Goal: Book appointment/travel/reservation

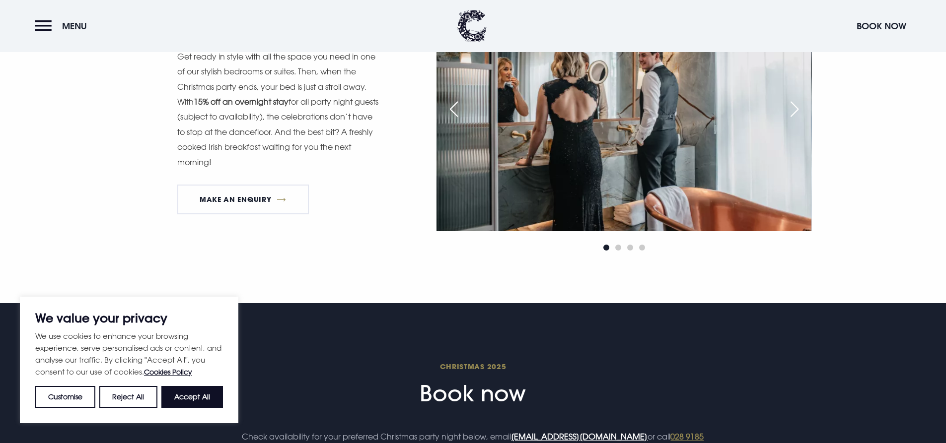
scroll to position [1291, 0]
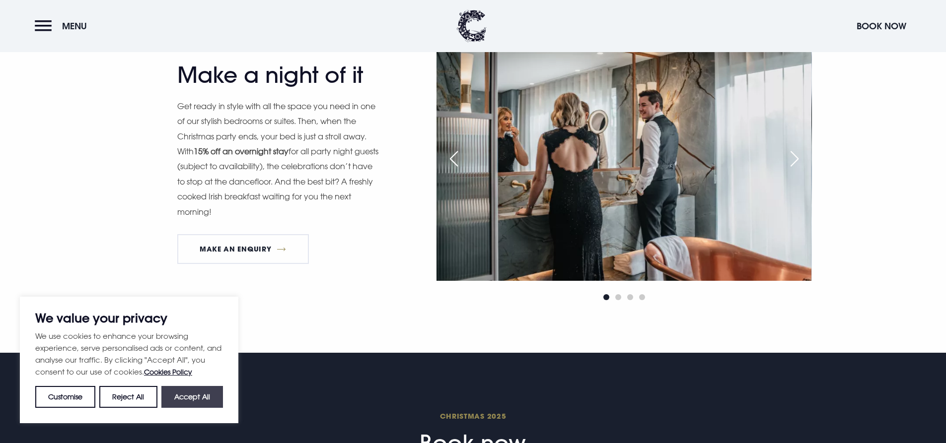
click at [203, 397] on button "Accept All" at bounding box center [192, 397] width 62 height 22
checkbox input "true"
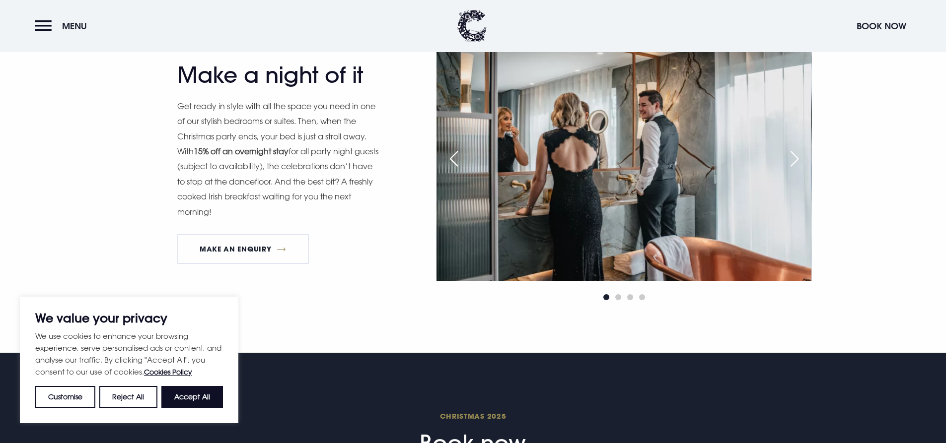
checkbox input "true"
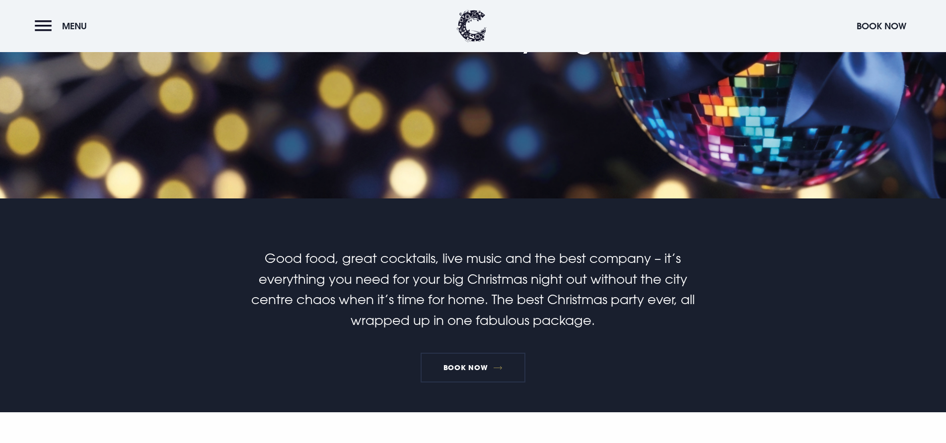
scroll to position [298, 0]
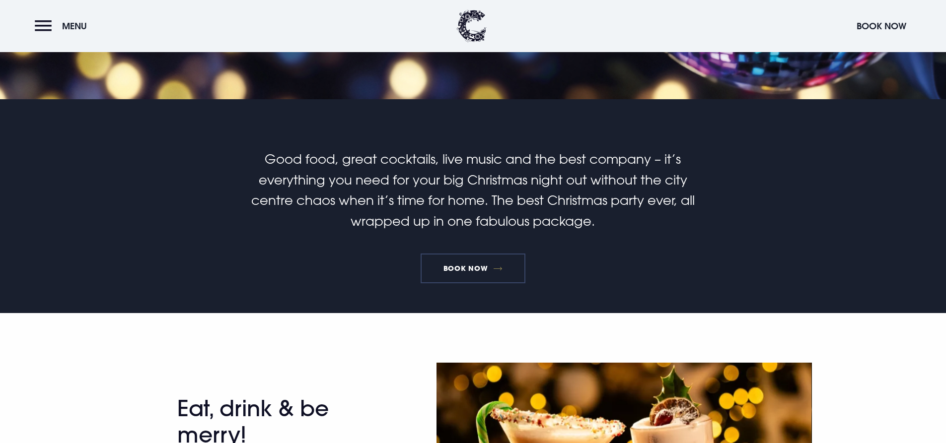
click at [470, 273] on link "Book Now" at bounding box center [472, 269] width 104 height 30
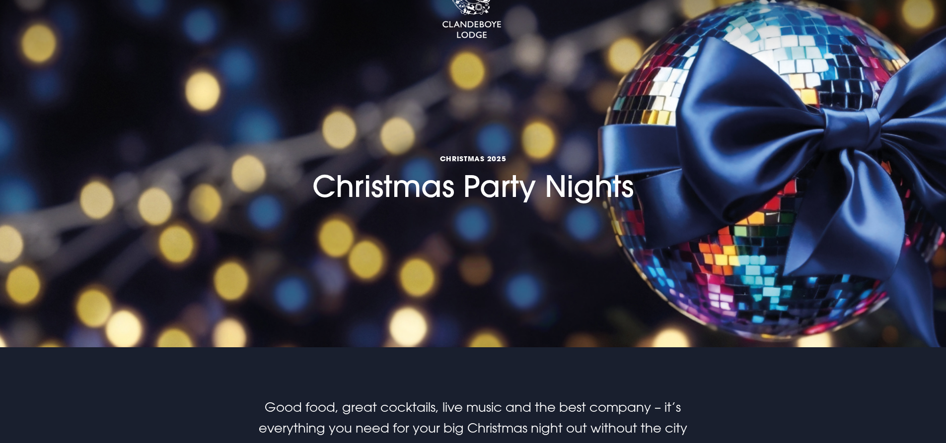
scroll to position [0, 0]
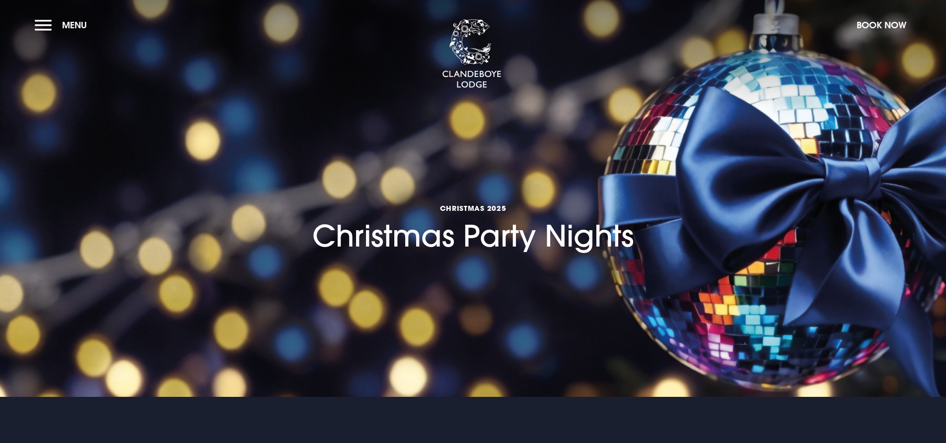
click at [39, 22] on button "Menu" at bounding box center [63, 24] width 57 height 21
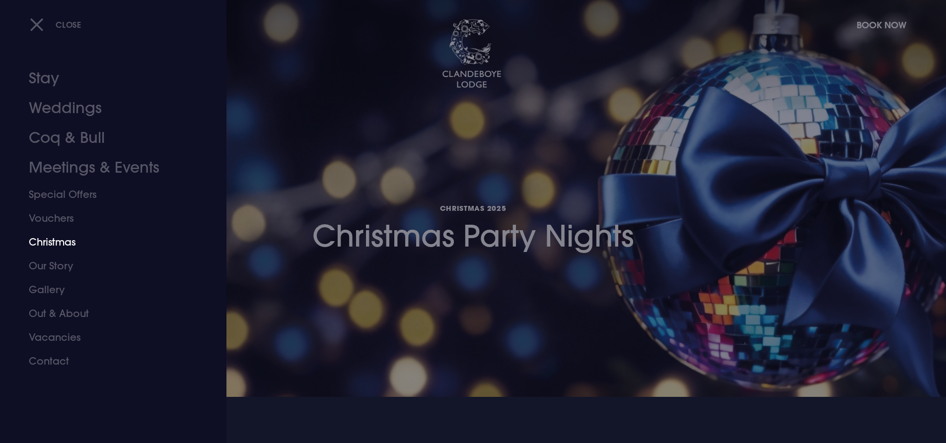
click at [52, 241] on link "Christmas" at bounding box center [107, 242] width 157 height 24
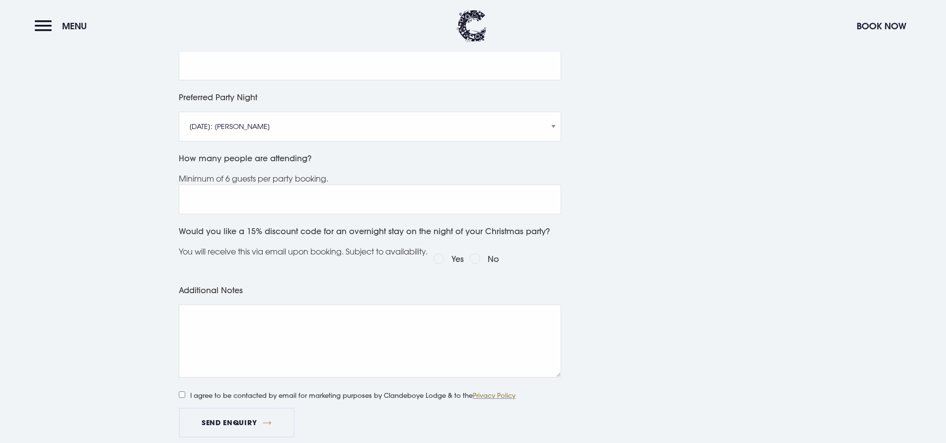
scroll to position [298, 0]
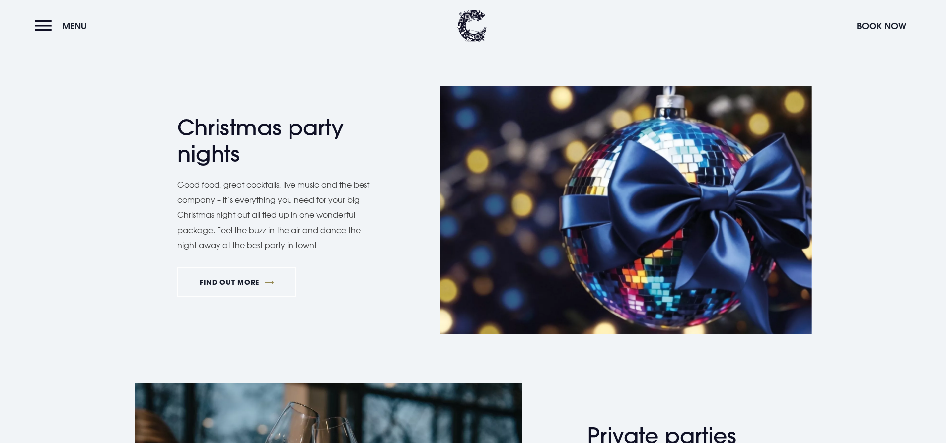
scroll to position [645, 0]
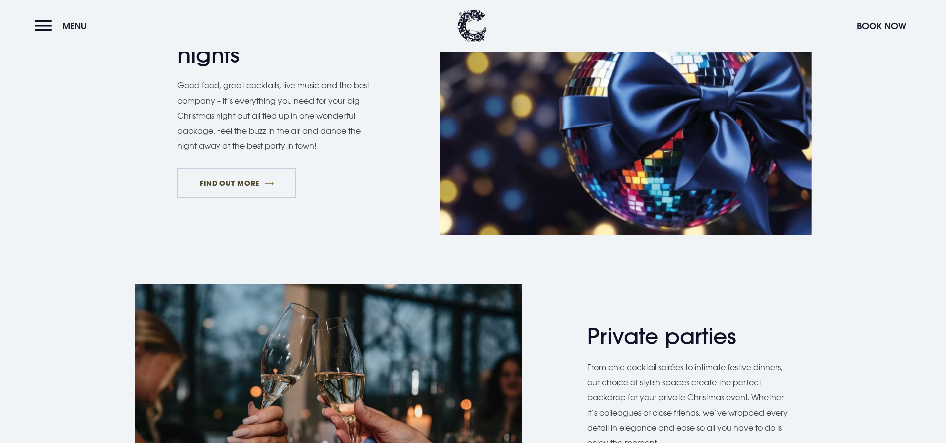
click at [245, 184] on link "FIND OUT MORE" at bounding box center [237, 183] width 120 height 30
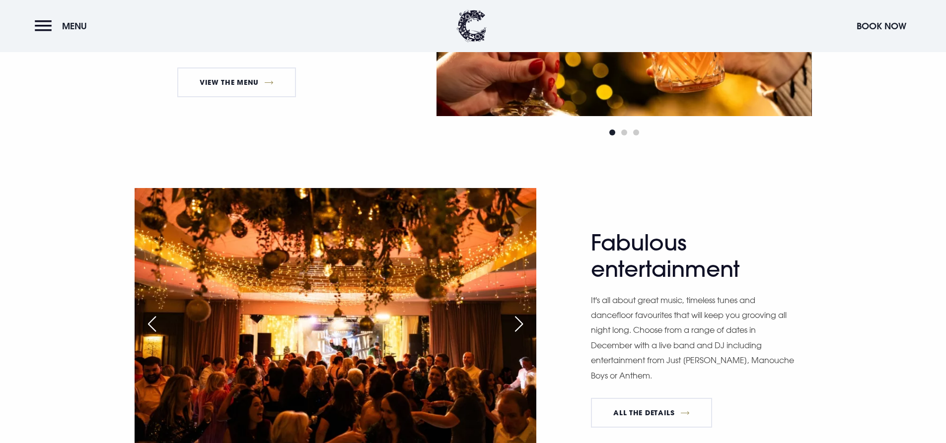
scroll to position [844, 0]
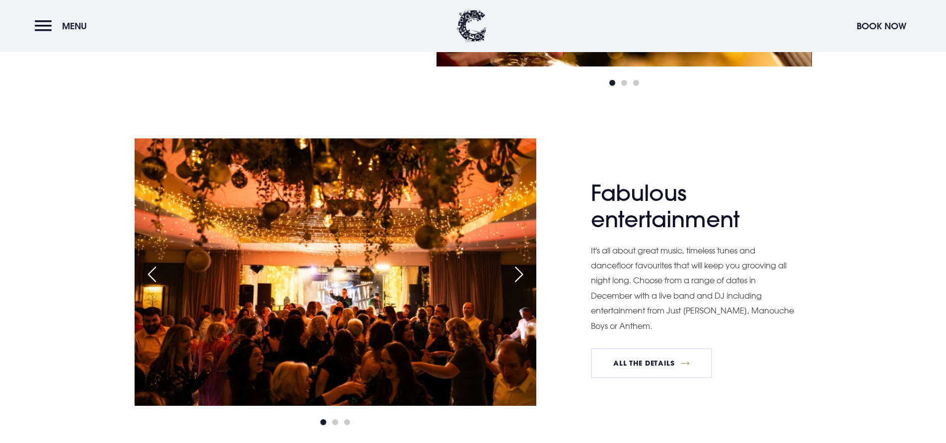
click at [522, 275] on div "Next slide" at bounding box center [518, 275] width 25 height 22
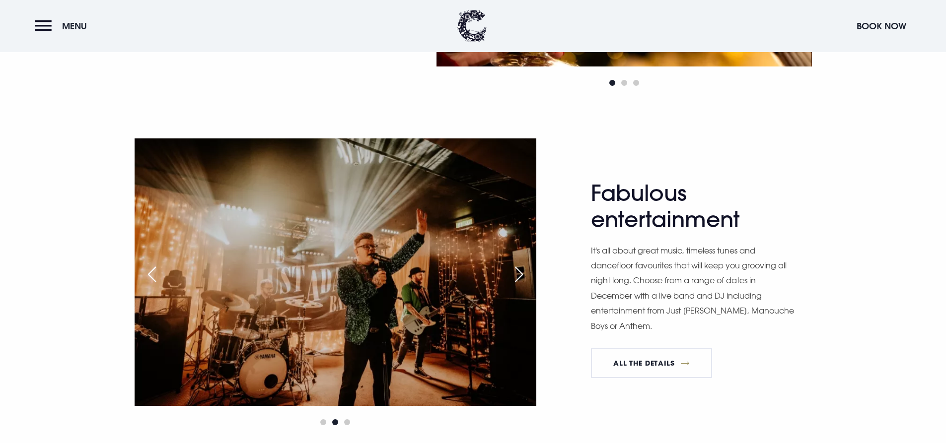
click at [521, 275] on div "Next slide" at bounding box center [518, 275] width 25 height 22
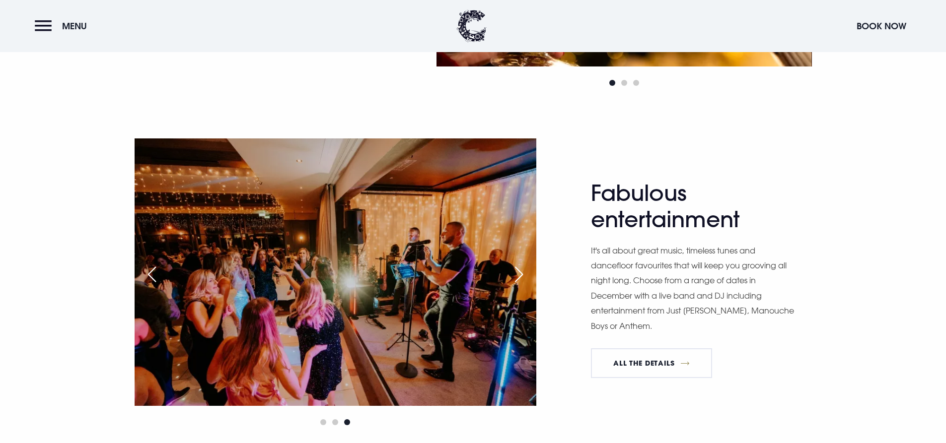
click at [521, 275] on div "Next slide" at bounding box center [518, 275] width 25 height 22
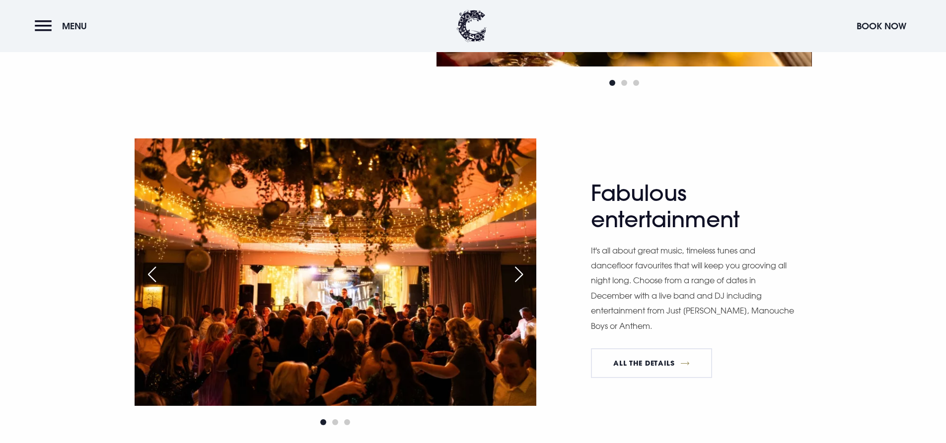
click at [521, 275] on div "Next slide" at bounding box center [518, 275] width 25 height 22
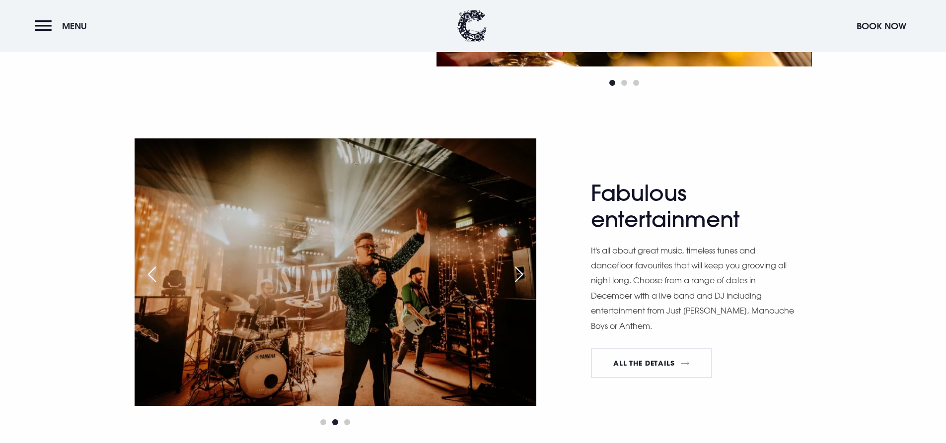
click at [522, 275] on div "Next slide" at bounding box center [518, 275] width 25 height 22
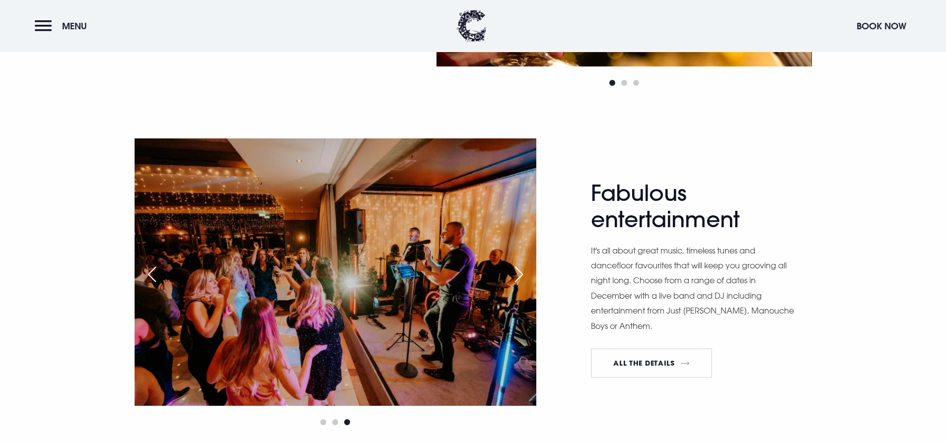
click at [522, 275] on div "Next slide" at bounding box center [518, 275] width 25 height 22
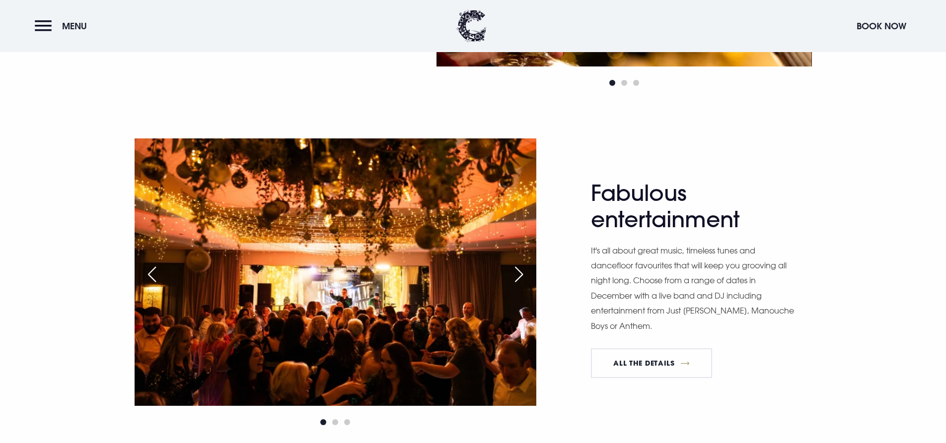
scroll to position [943, 0]
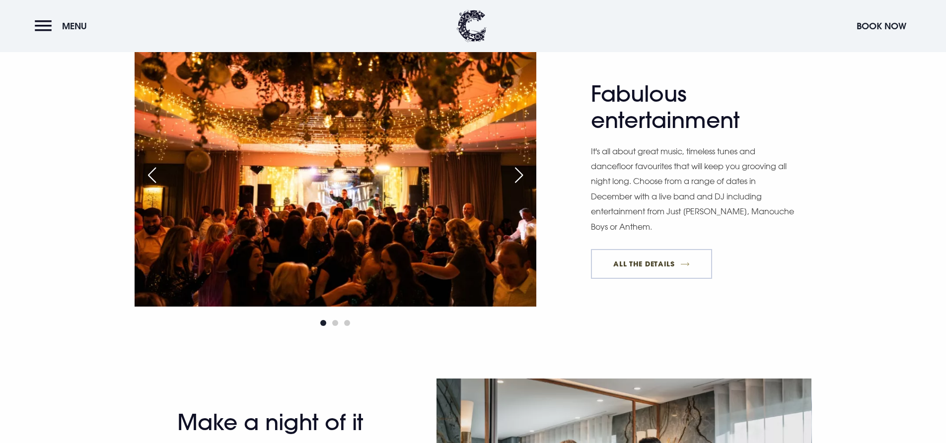
drag, startPoint x: 657, startPoint y: 270, endPoint x: 659, endPoint y: 265, distance: 5.3
click at [657, 270] on link "All The Details" at bounding box center [651, 264] width 121 height 30
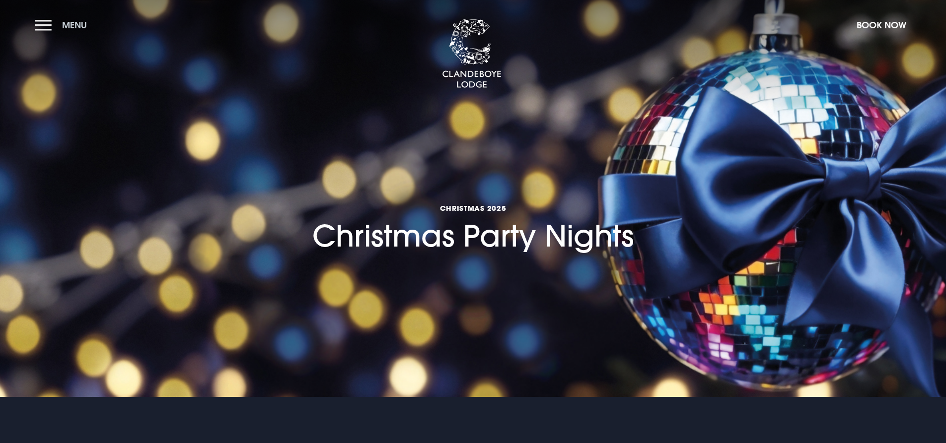
click at [44, 21] on button "Menu" at bounding box center [63, 24] width 57 height 21
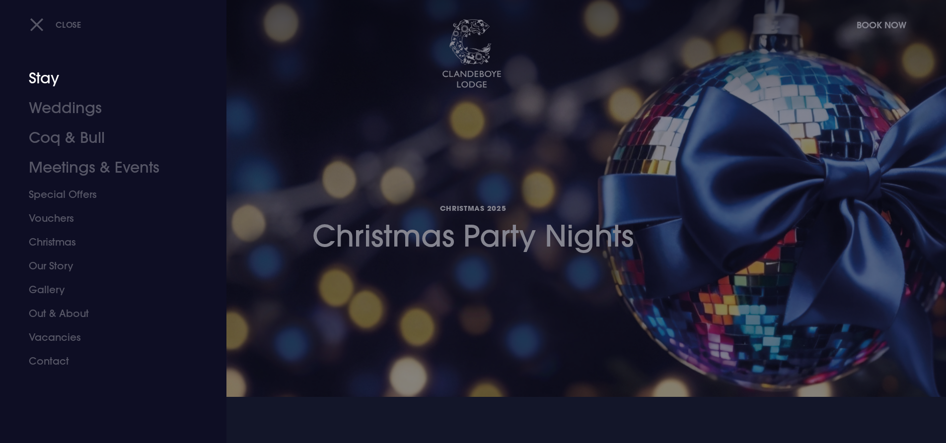
click at [47, 78] on link "Stay" at bounding box center [107, 79] width 157 height 30
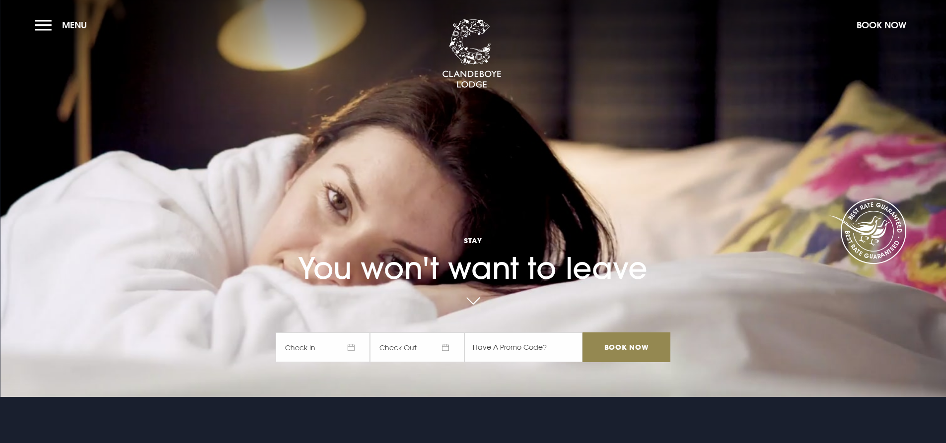
click at [353, 352] on span "Check In" at bounding box center [322, 348] width 94 height 30
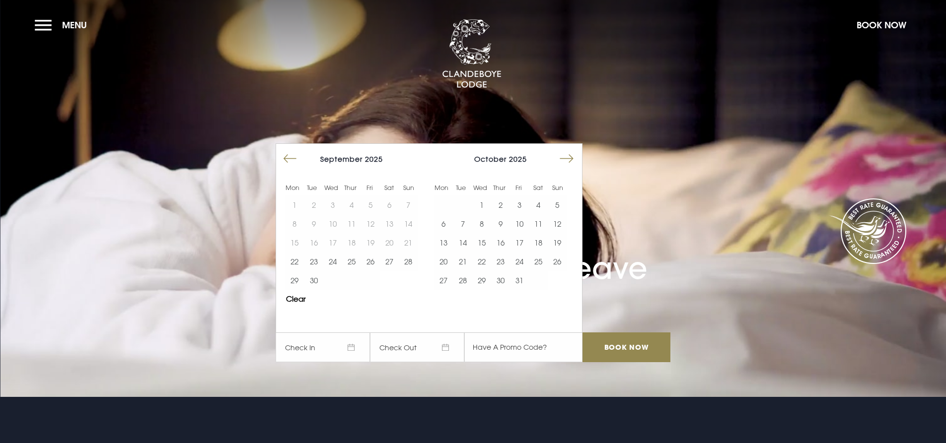
click at [572, 156] on button "Move forward to switch to the next month." at bounding box center [566, 158] width 19 height 19
click at [523, 246] on button "19" at bounding box center [519, 242] width 19 height 19
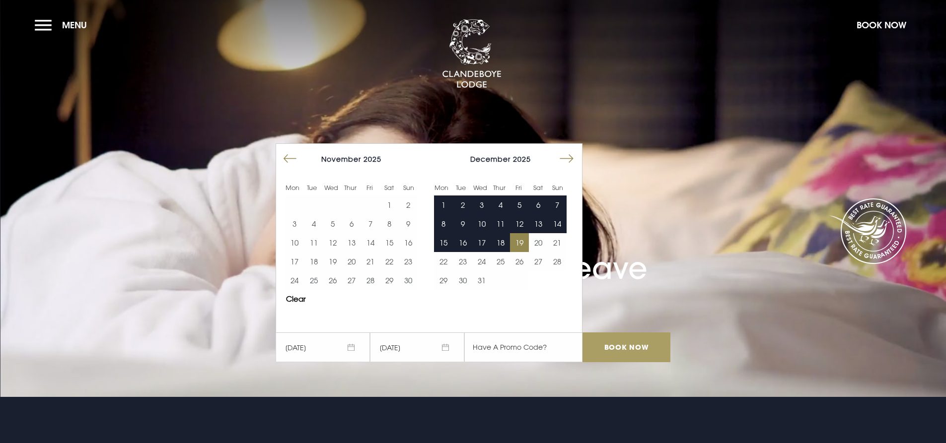
click at [632, 343] on input "Book Now" at bounding box center [625, 348] width 87 height 30
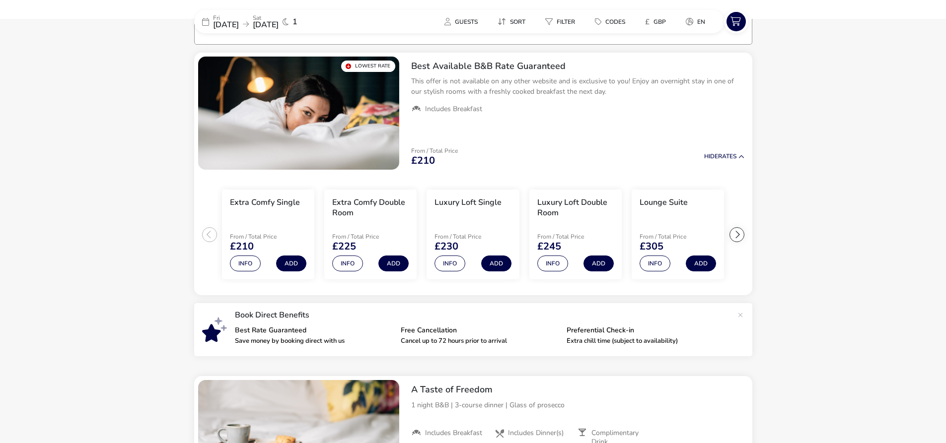
scroll to position [29, 0]
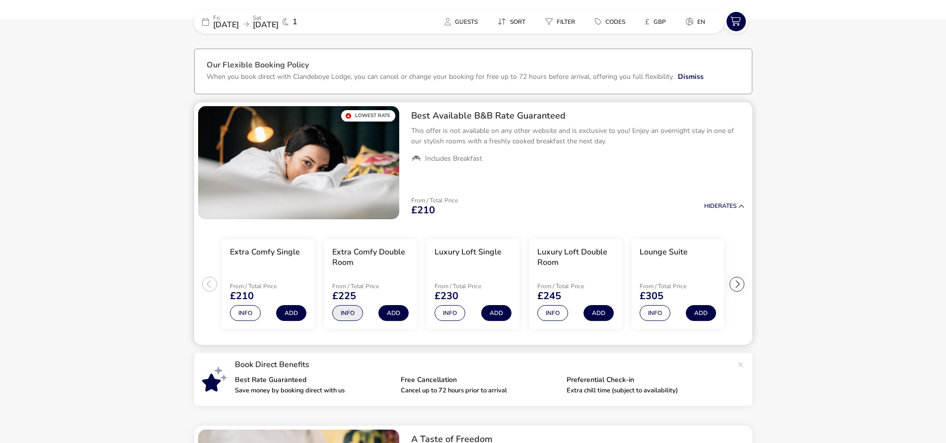
click at [351, 313] on button "Info" at bounding box center [347, 313] width 31 height 16
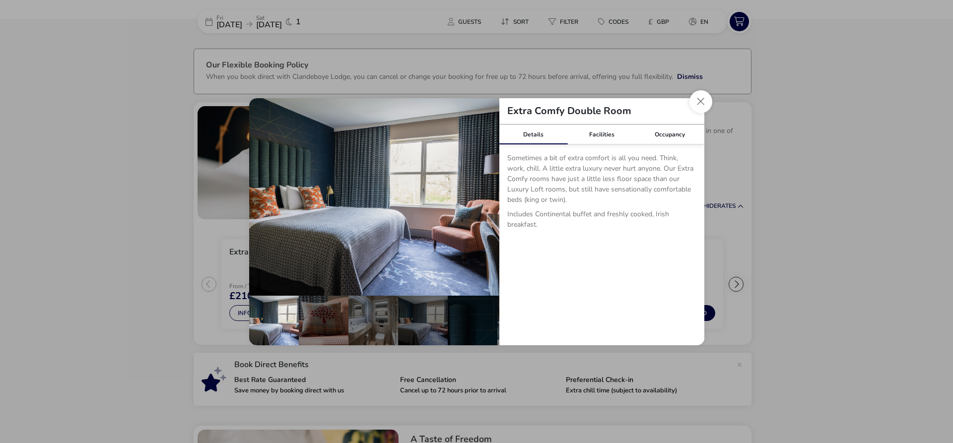
click at [699, 97] on button "Close dialog" at bounding box center [700, 101] width 23 height 23
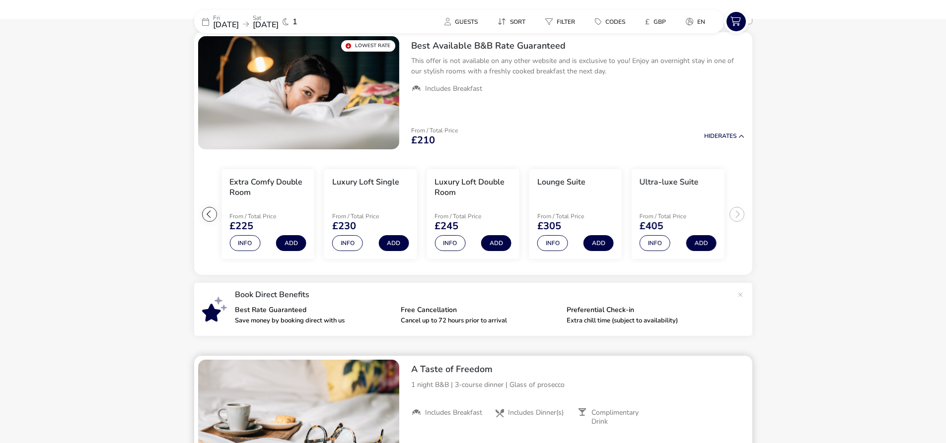
scroll to position [50, 0]
